Goal: Information Seeking & Learning: Learn about a topic

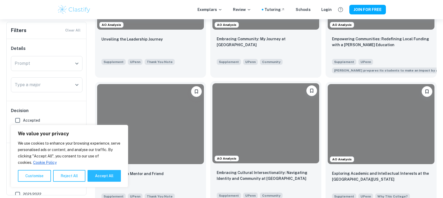
scroll to position [191, 0]
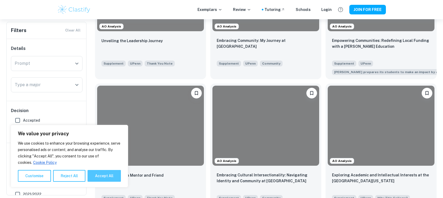
click at [115, 176] on button "Accept All" at bounding box center [104, 176] width 33 height 12
checkbox input "true"
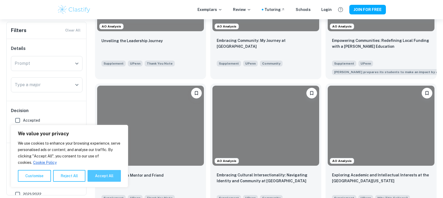
checkbox input "true"
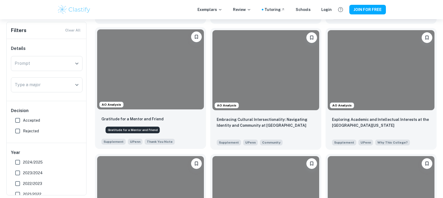
scroll to position [266, 0]
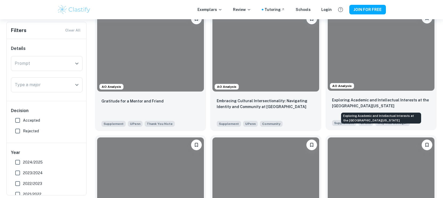
click at [386, 103] on p "Exploring Academic and Intellectual Interests at the [GEOGRAPHIC_DATA][US_STATE]" at bounding box center [381, 103] width 98 height 12
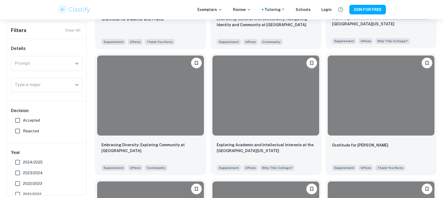
scroll to position [348, 0]
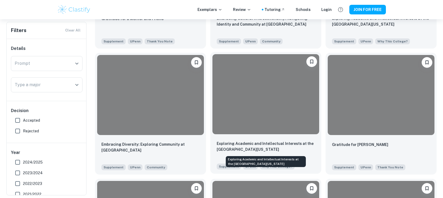
click at [297, 147] on p "Exploring Academic and Intellectual Interests at the [GEOGRAPHIC_DATA][US_STATE]" at bounding box center [266, 147] width 98 height 12
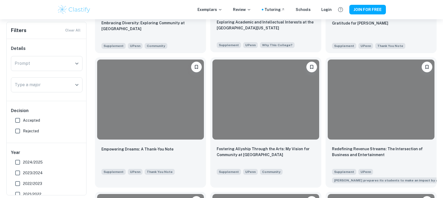
scroll to position [491, 0]
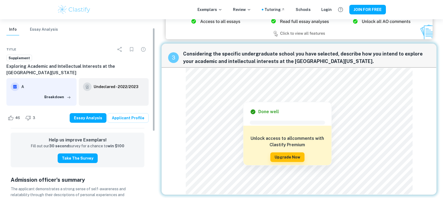
scroll to position [17, 0]
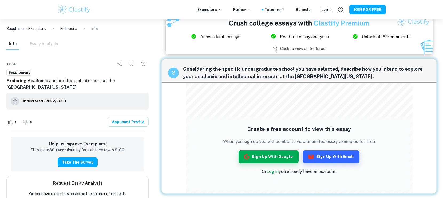
scroll to position [308, 0]
